Goal: Transaction & Acquisition: Purchase product/service

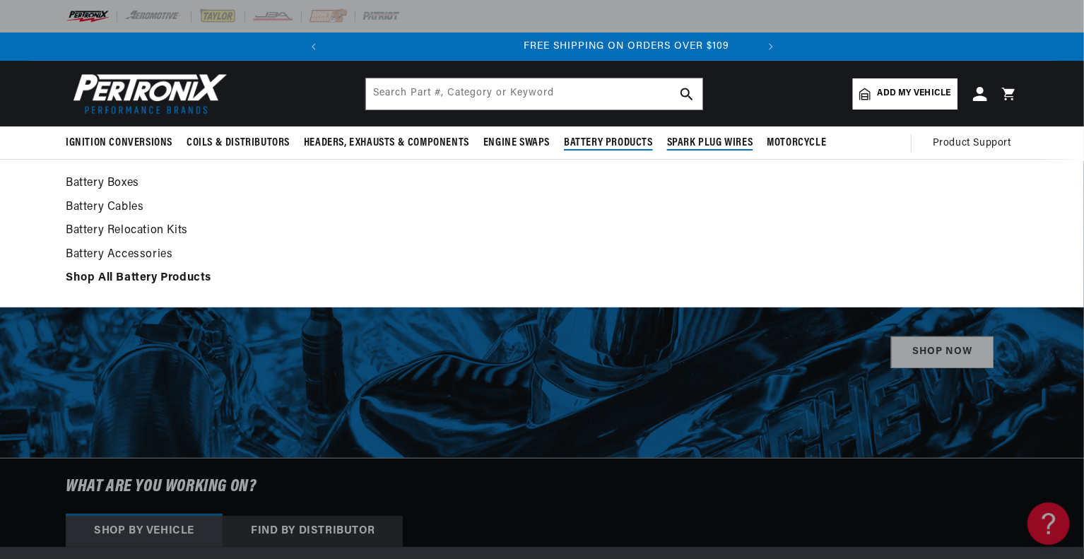
scroll to position [0, 428]
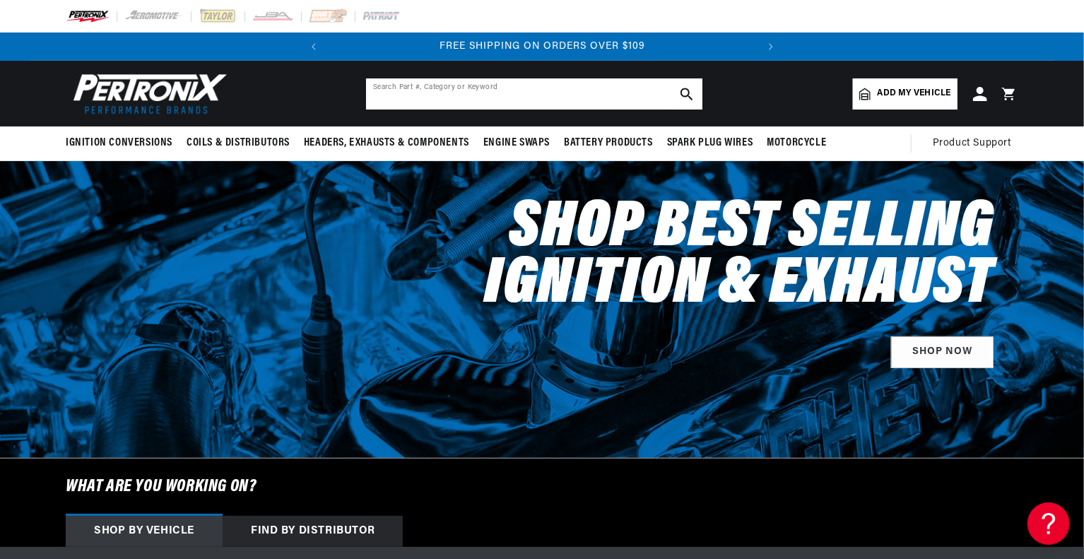
click at [528, 80] on input "text" at bounding box center [534, 93] width 336 height 31
type input "apparel"
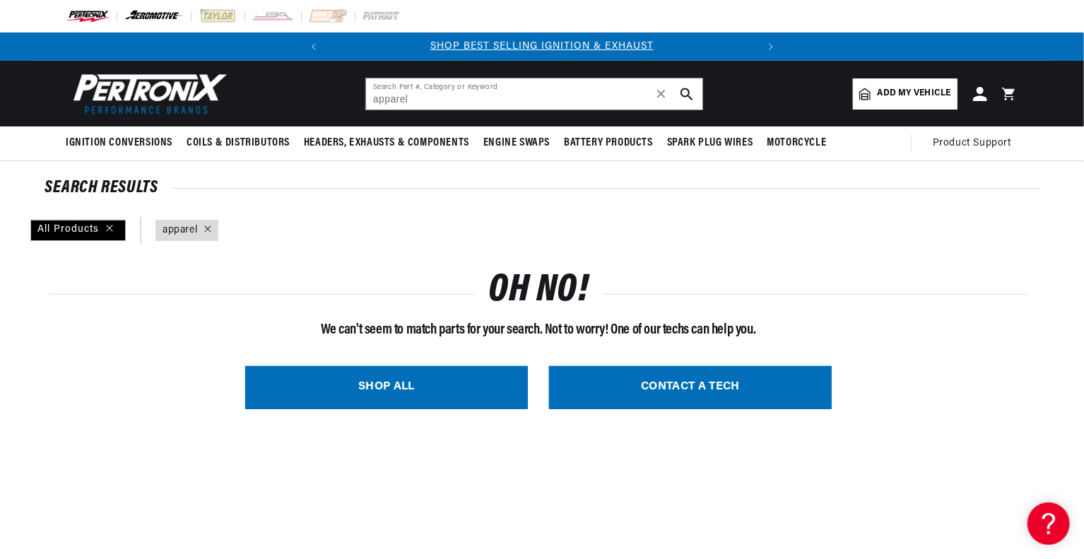
click at [154, 21] on img at bounding box center [154, 16] width 60 height 16
click at [564, 99] on input "apparel" at bounding box center [534, 93] width 336 height 31
type input "a"
type input "merchandise"
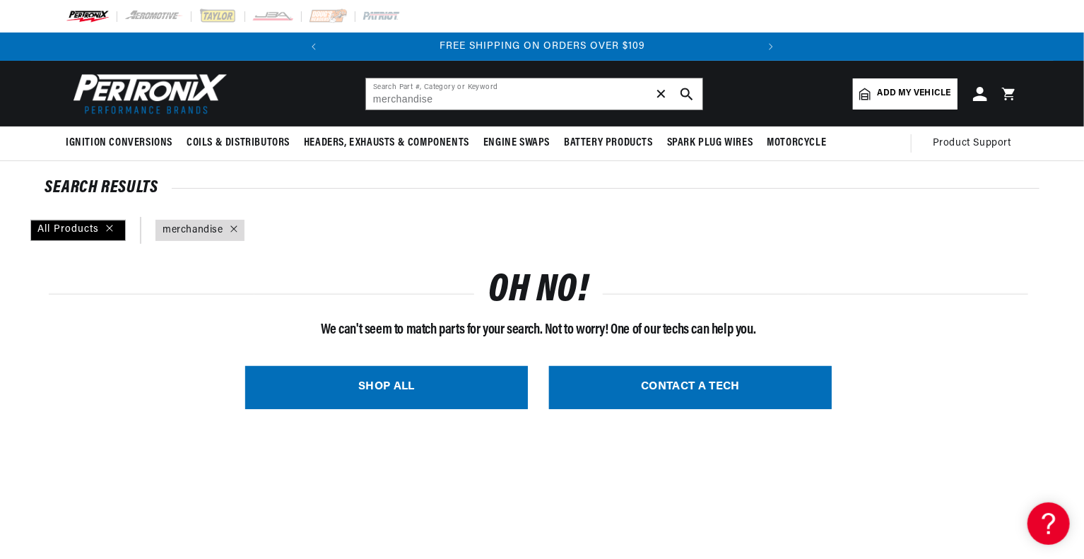
click at [663, 94] on span "✕" at bounding box center [661, 94] width 13 height 0
click at [732, 93] on header "BETTER SEARCH RESULTS Add your vehicle's year, make, and model to find parts be…" at bounding box center [541, 94] width 1023 height 66
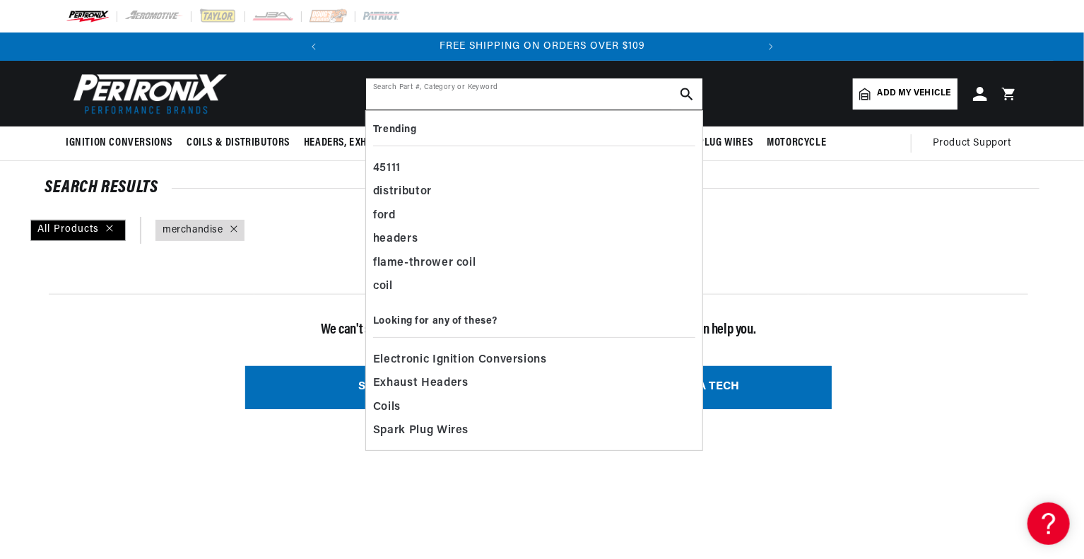
click at [556, 102] on input "text" at bounding box center [534, 93] width 336 height 31
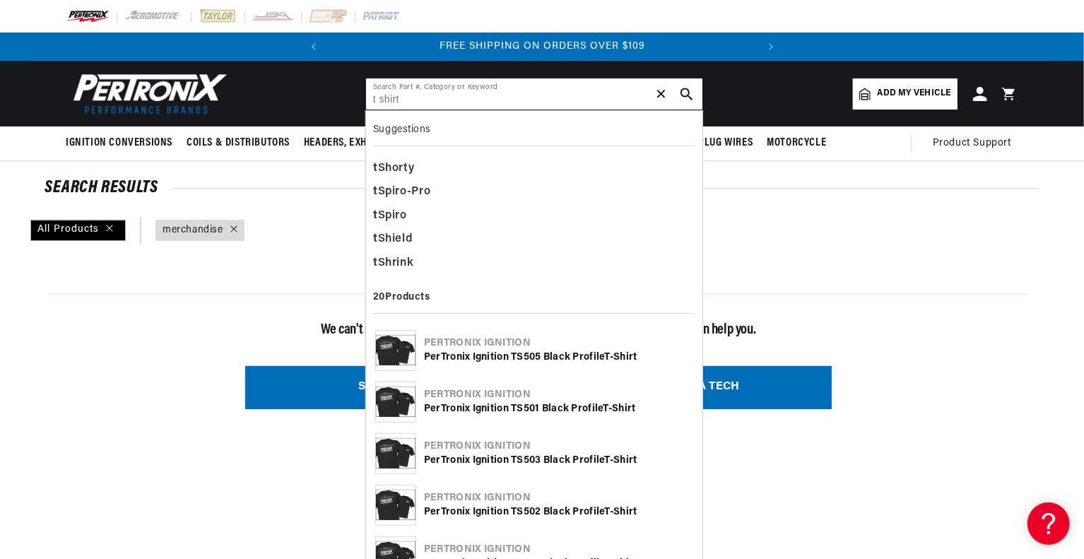
type input "t shirt"
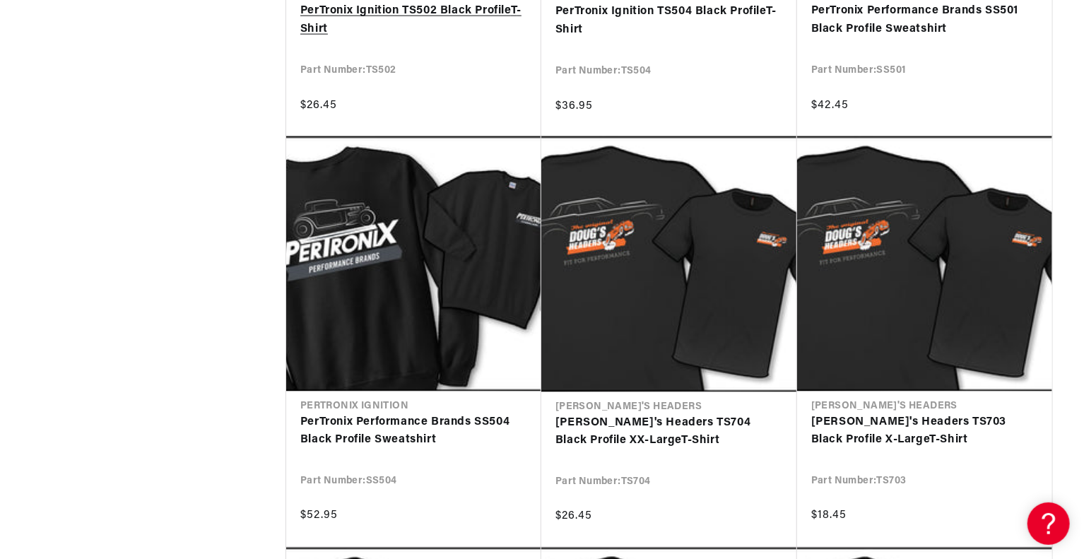
scroll to position [0, 428]
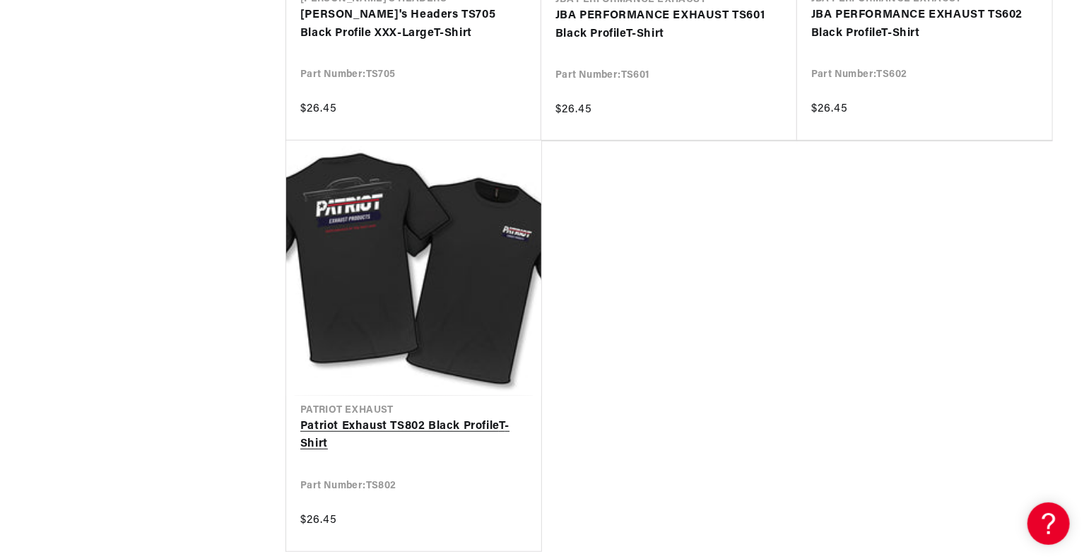
click at [511, 418] on link "Patriot Exhaust TS802 Black Profile T - Shirt" at bounding box center [413, 436] width 227 height 36
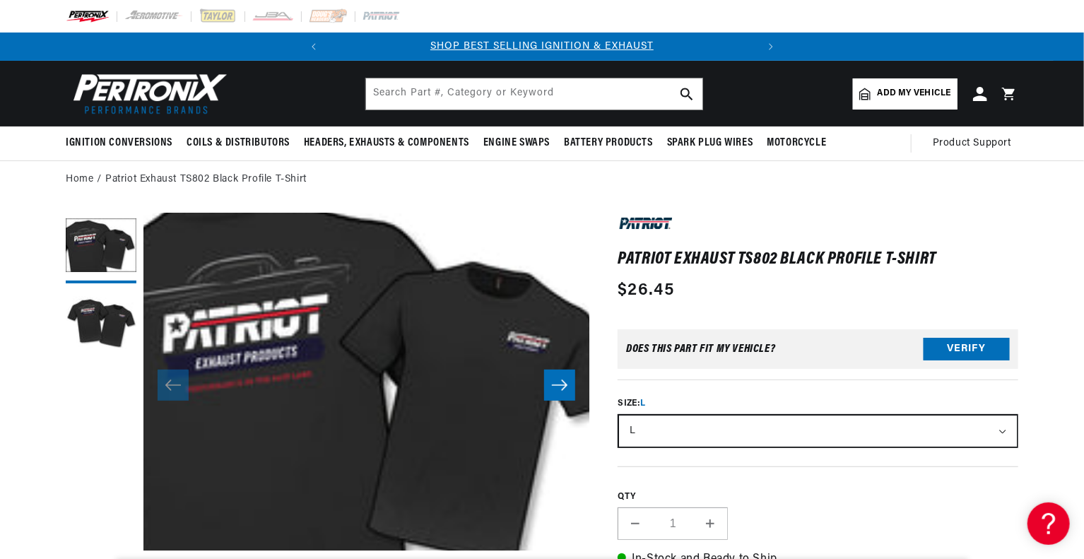
click at [557, 382] on icon "Slide right" at bounding box center [559, 385] width 17 height 14
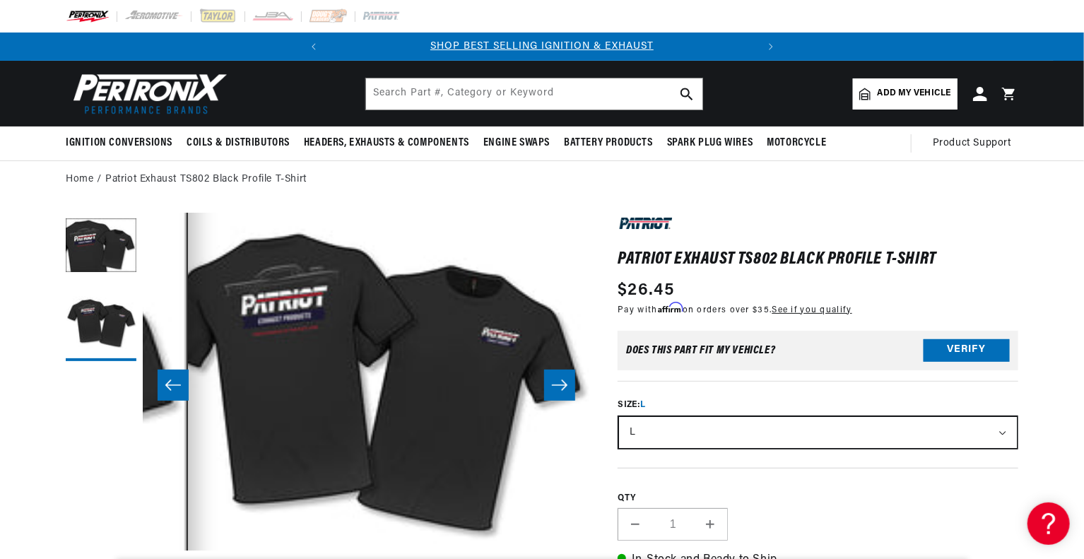
click at [557, 382] on icon "Slide right" at bounding box center [559, 385] width 17 height 14
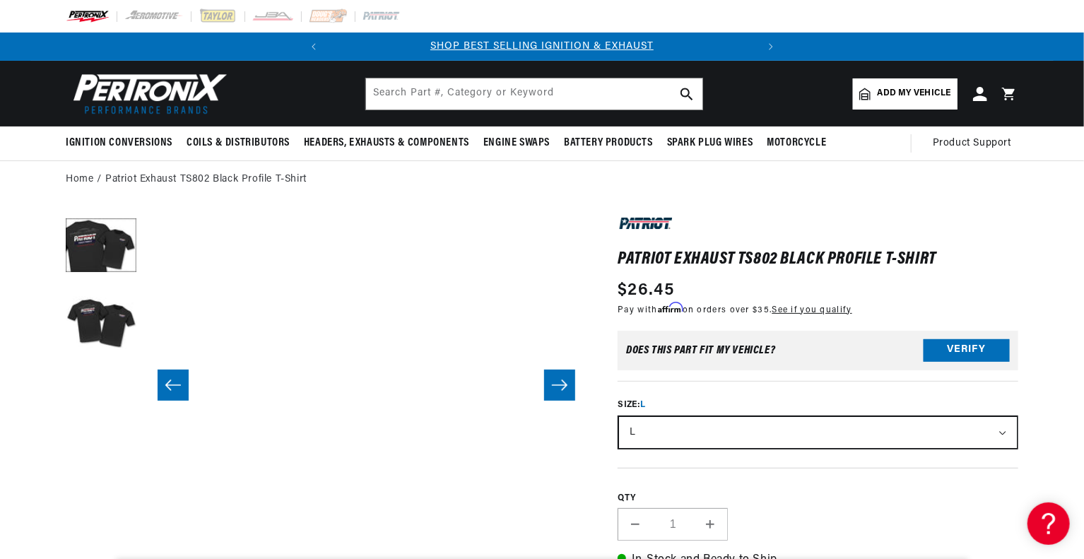
scroll to position [0, 446]
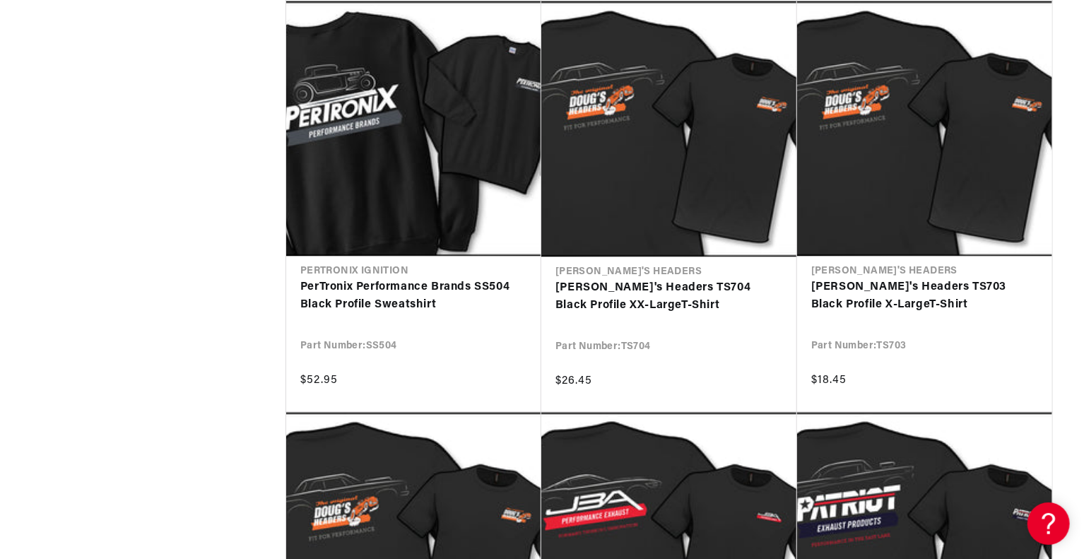
scroll to position [1130, 0]
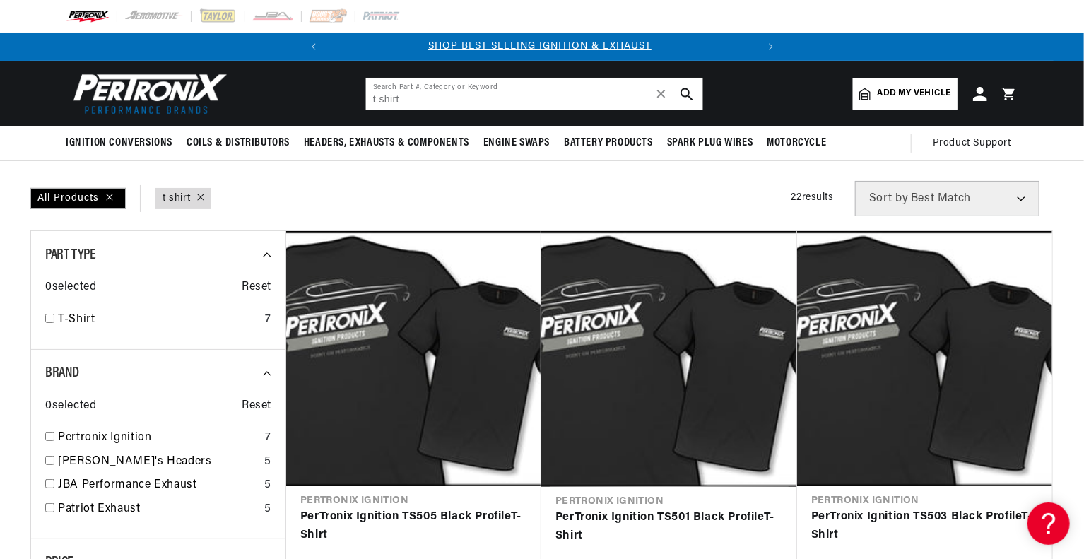
scroll to position [0, 0]
click at [359, 196] on div "All Products query : t shirt Filters 22 results Show Universal Parts Sort by Be…" at bounding box center [541, 198] width 1023 height 35
click at [449, 95] on input "t shirt" at bounding box center [534, 93] width 336 height 31
type input "[PERSON_NAME]"
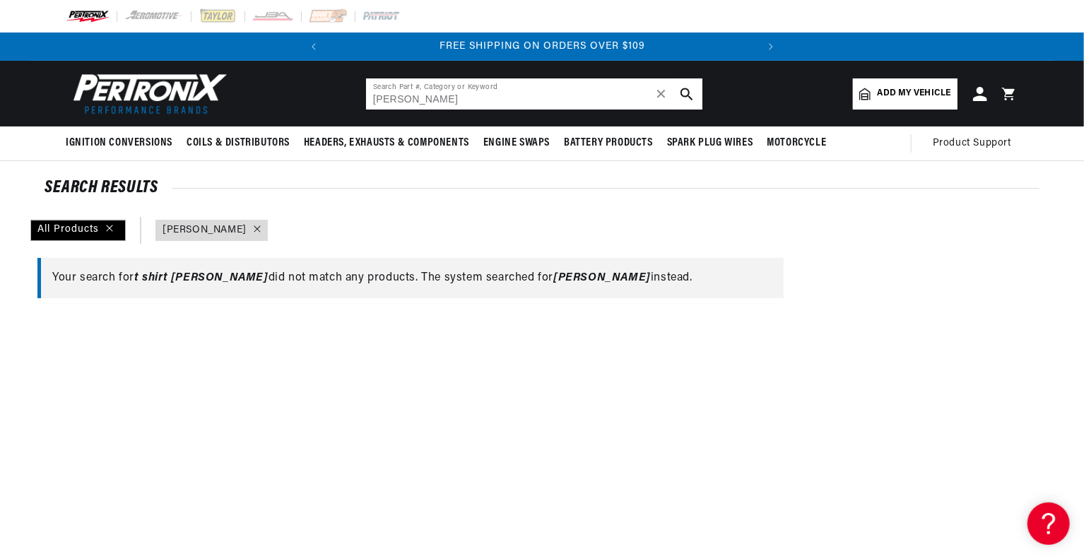
drag, startPoint x: 430, startPoint y: 99, endPoint x: 362, endPoint y: 100, distance: 68.5
click at [362, 100] on header "BETTER SEARCH RESULTS Add your vehicle's year, make, and model to find parts be…" at bounding box center [541, 94] width 1023 height 66
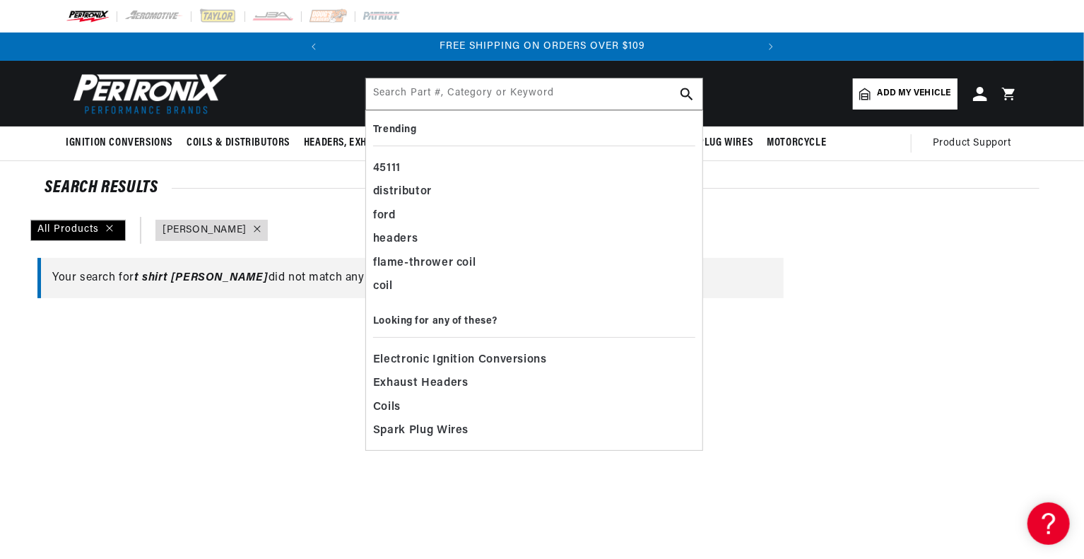
click at [327, 95] on header "BETTER SEARCH RESULTS Add your vehicle's year, make, and model to find parts be…" at bounding box center [541, 94] width 1023 height 66
